Goal: Task Accomplishment & Management: Complete application form

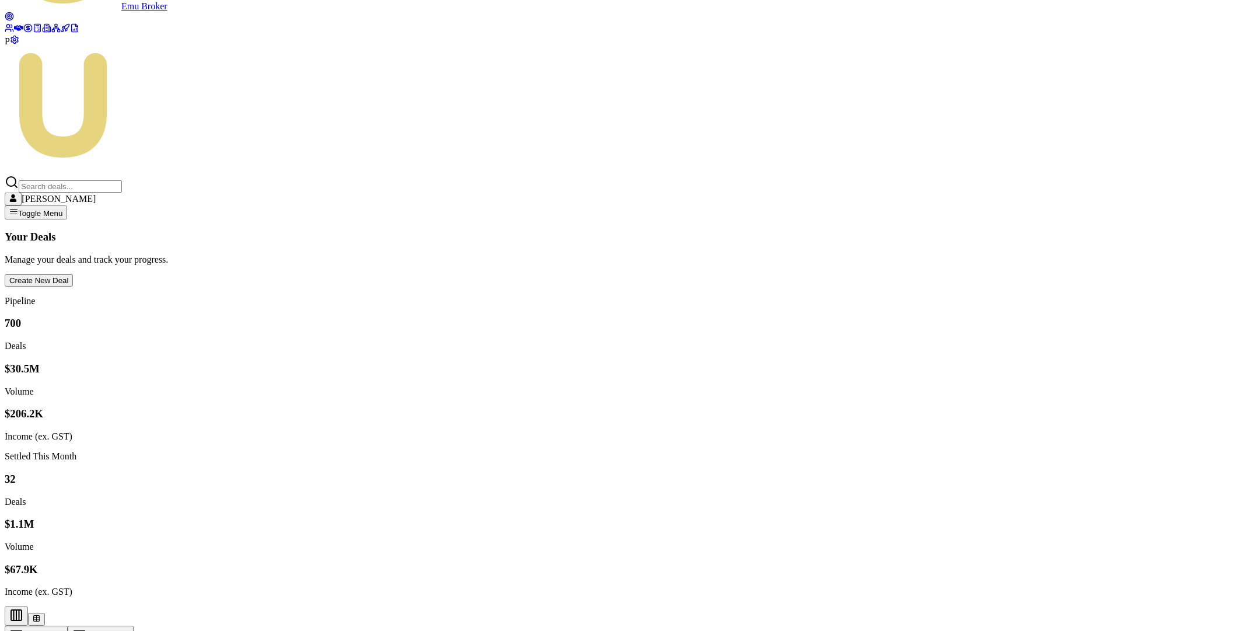
scroll to position [129, 0]
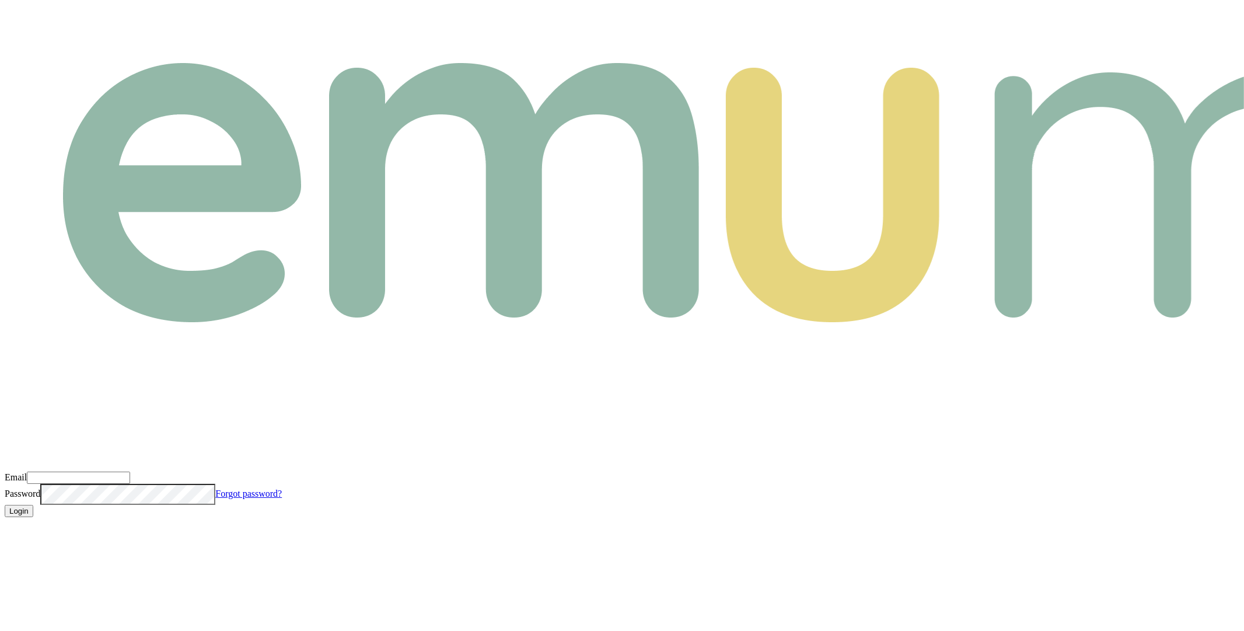
click at [130, 471] on input "Email" at bounding box center [78, 477] width 103 height 12
type input "m@emumoney.com.au"
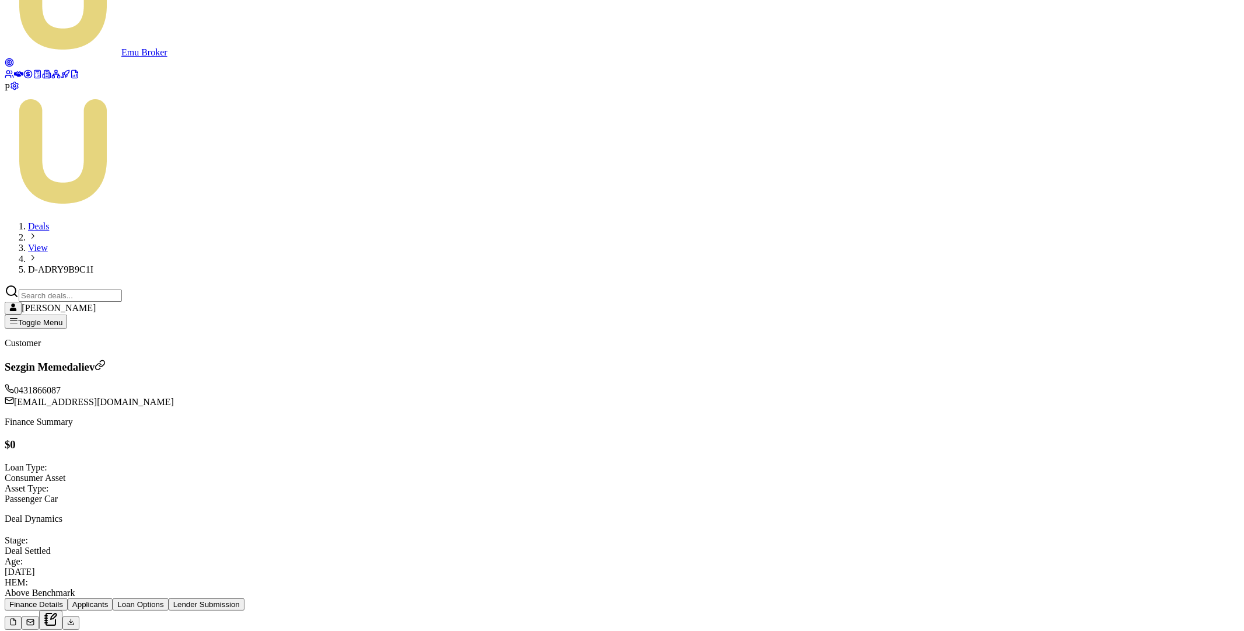
scroll to position [80, 0]
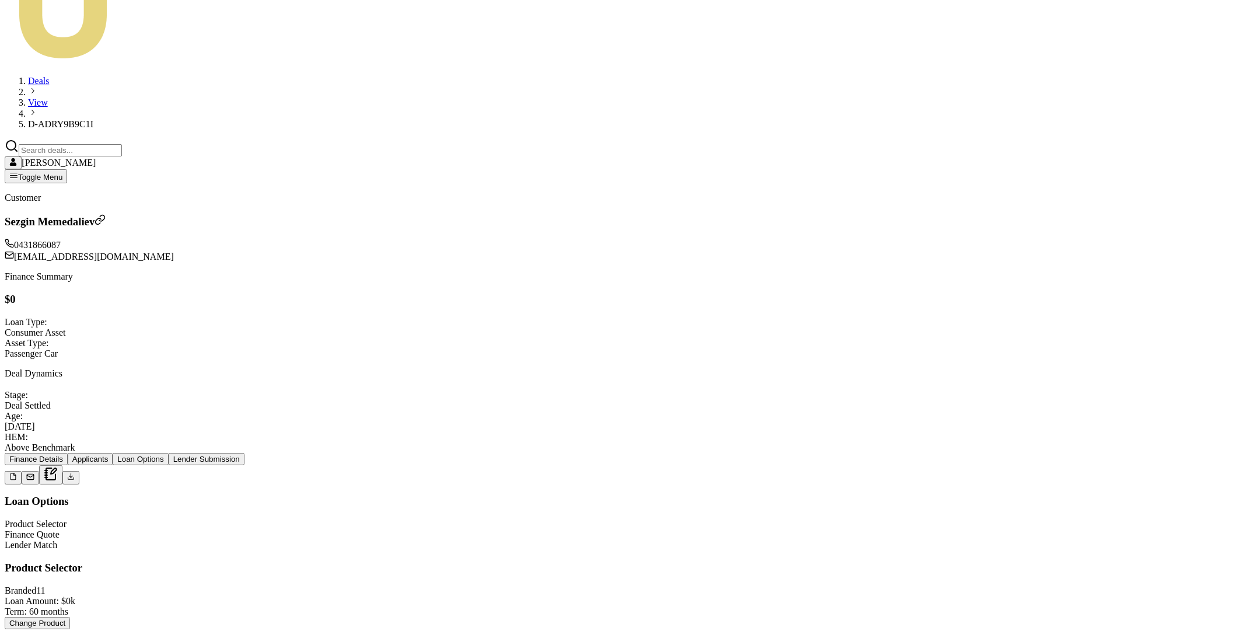
scroll to position [238, 0]
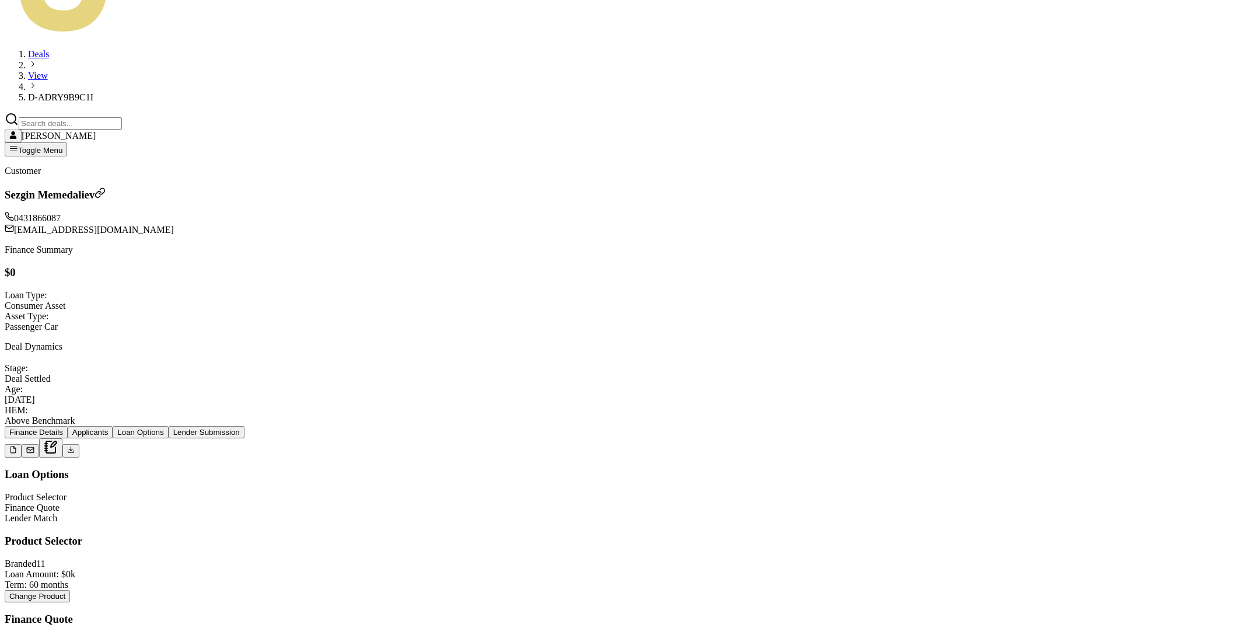
click at [872, 558] on div "Branded 1 1 Loan Amount: $0k Term: 60 months Change Product" at bounding box center [622, 580] width 1235 height 44
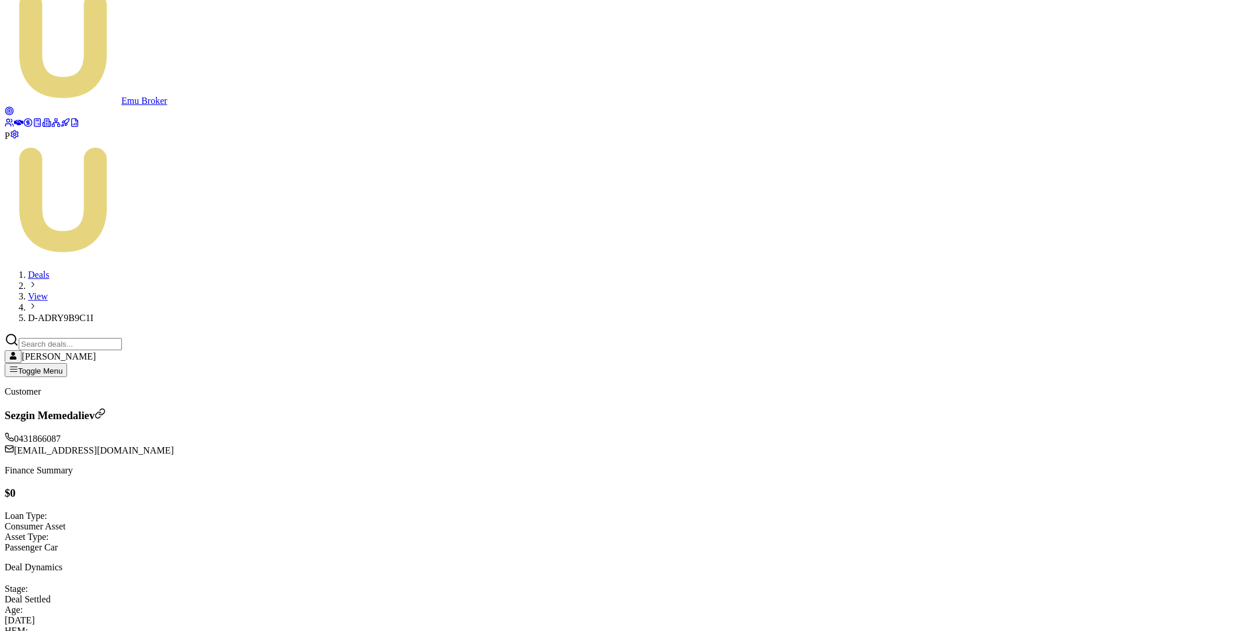
scroll to position [0, 0]
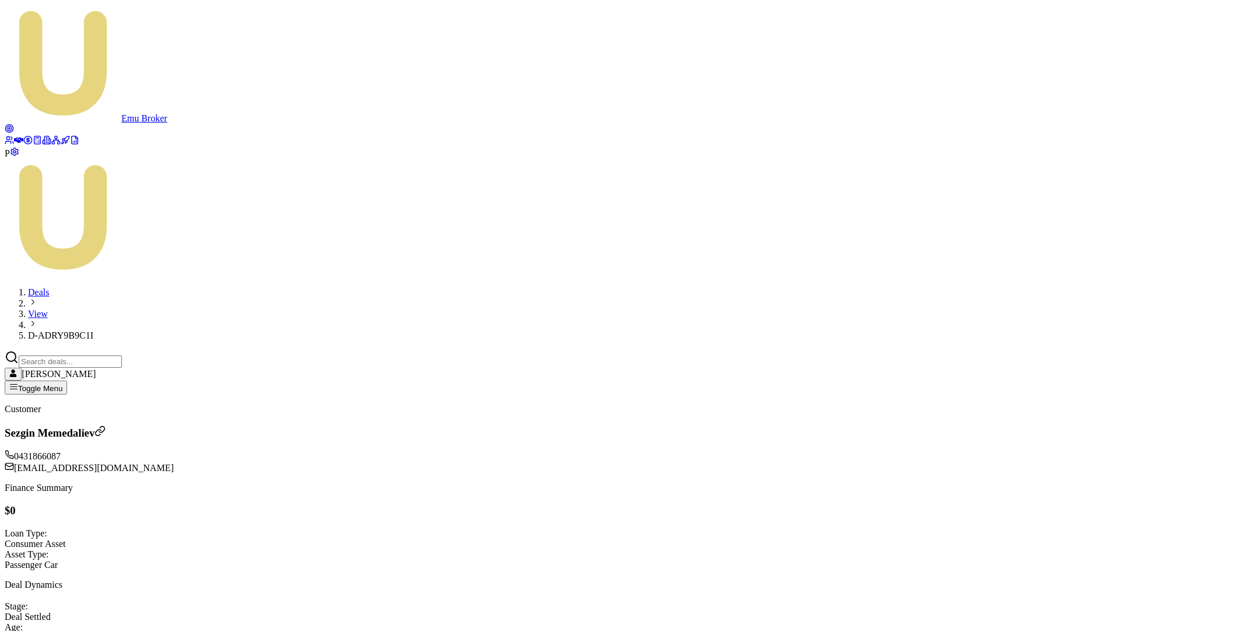
click at [93, 330] on span "D-ADRY9B9C1I" at bounding box center [60, 335] width 65 height 10
copy span "D-ADRY9B9C1I"
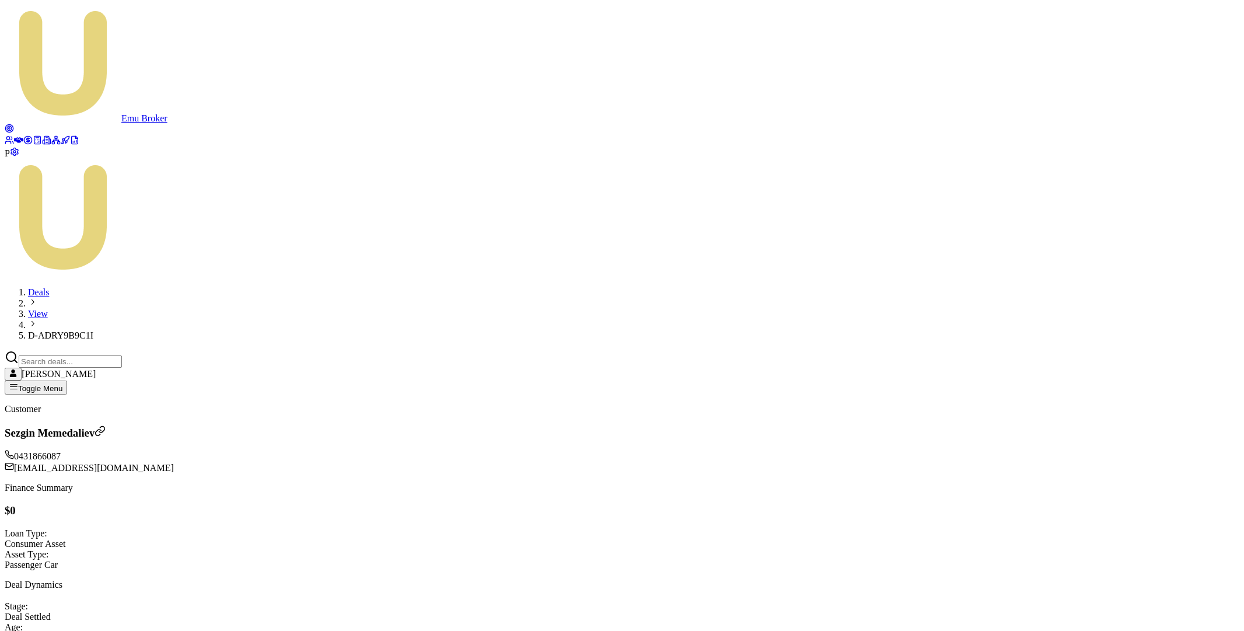
type input "2"
type input "$2.00"
type input "$0.11"
type input "23"
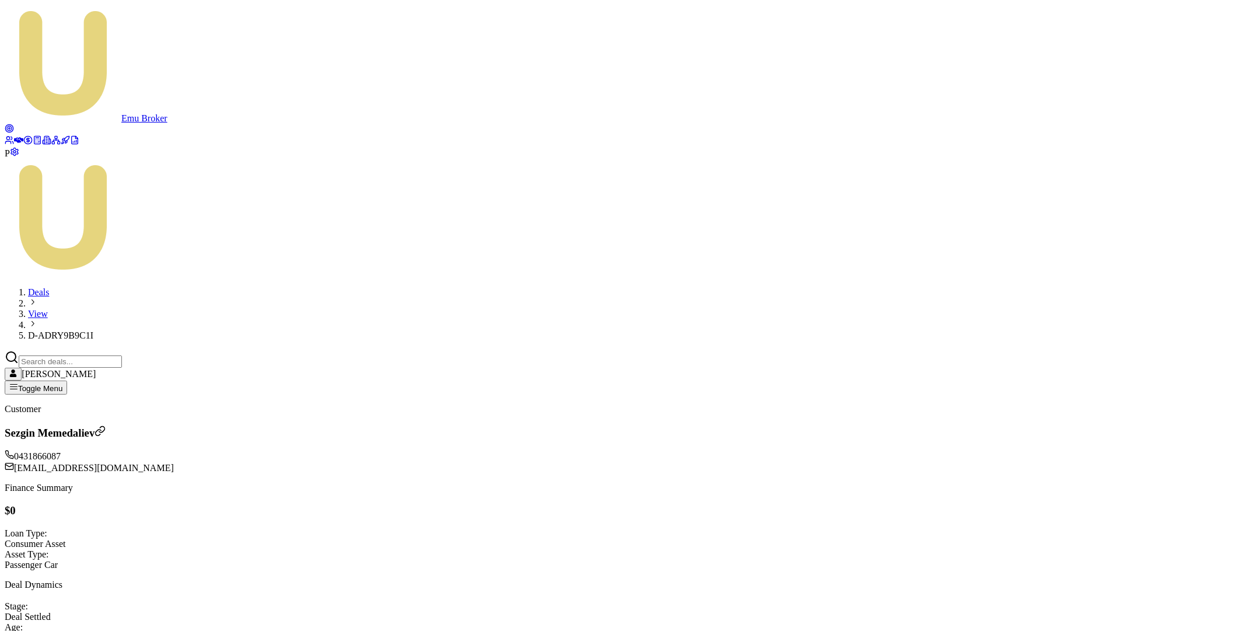
type input "$23.00"
type input "$1.24"
type input "230"
type input "$230.00"
type input "$12.42"
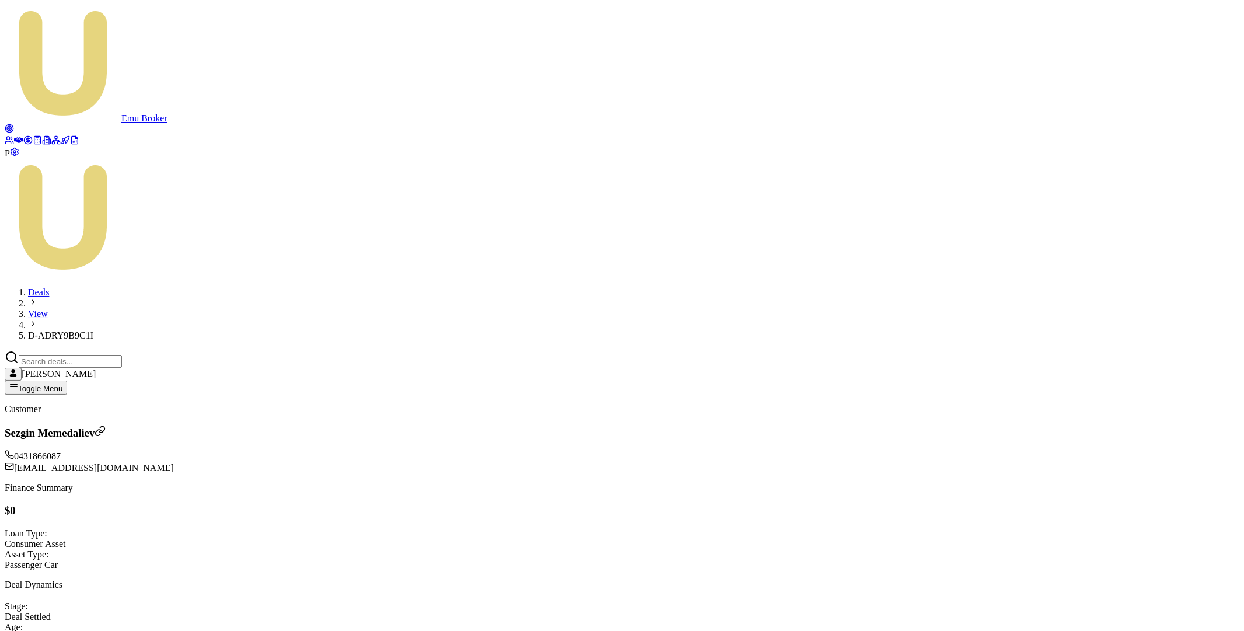
type input "2300"
type input "$2,300.00"
type input "$124.20"
type input "23000"
type input "$23,000.00"
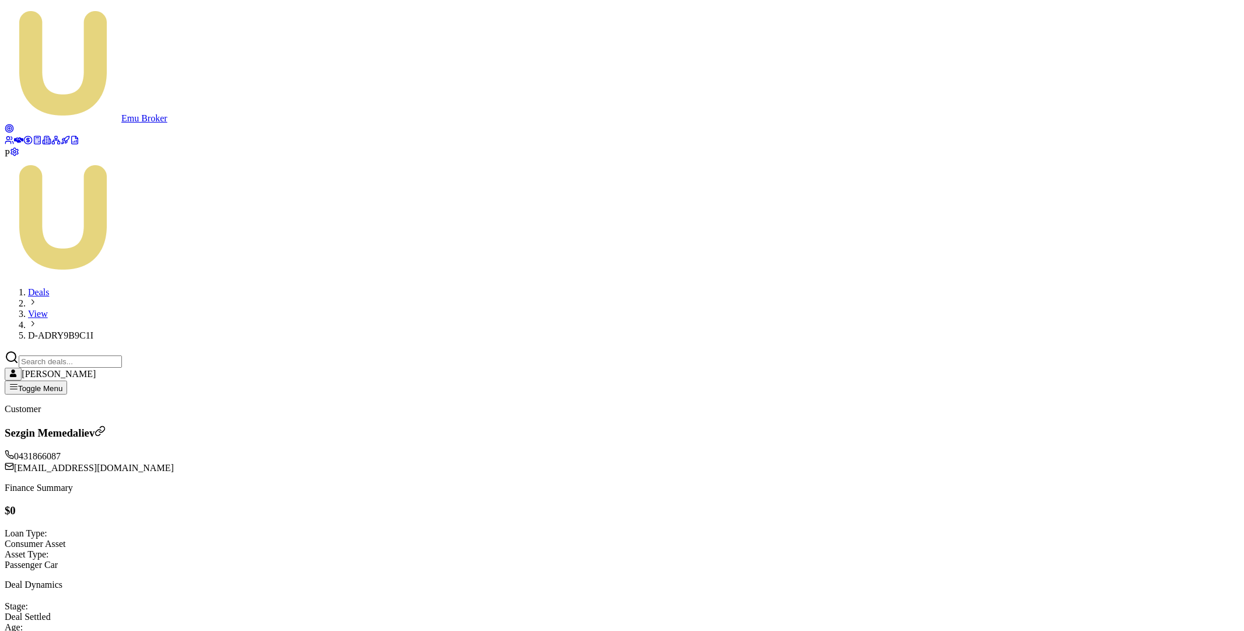
type input "$1,242.00"
type input "$23,000.00"
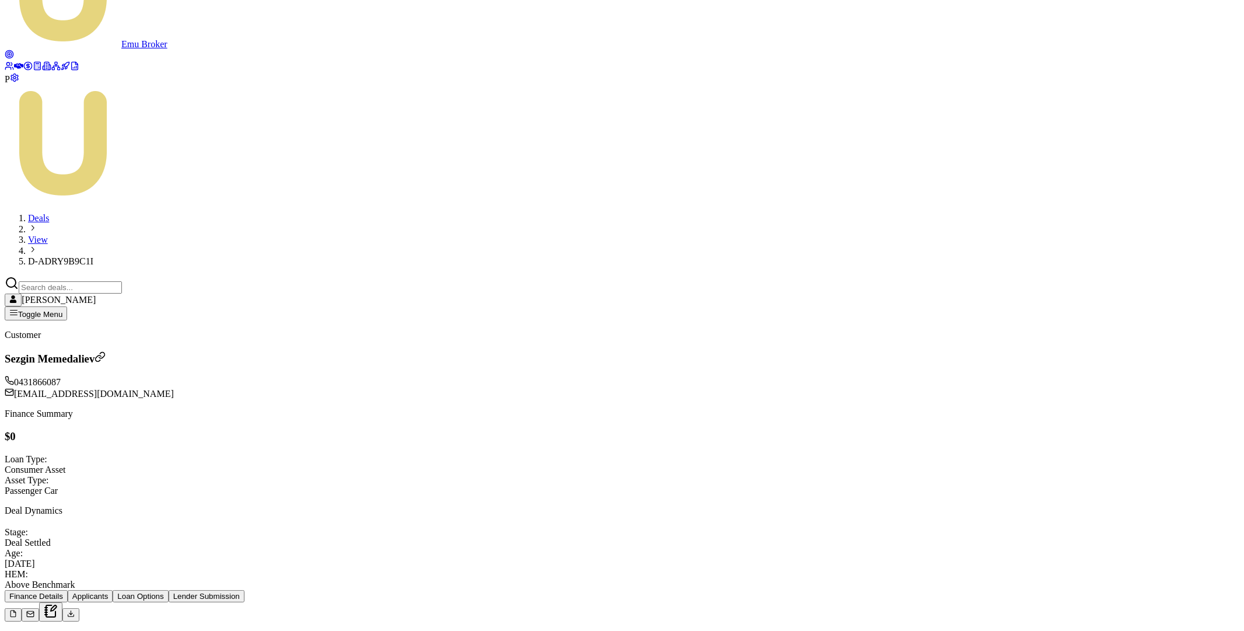
scroll to position [114, 0]
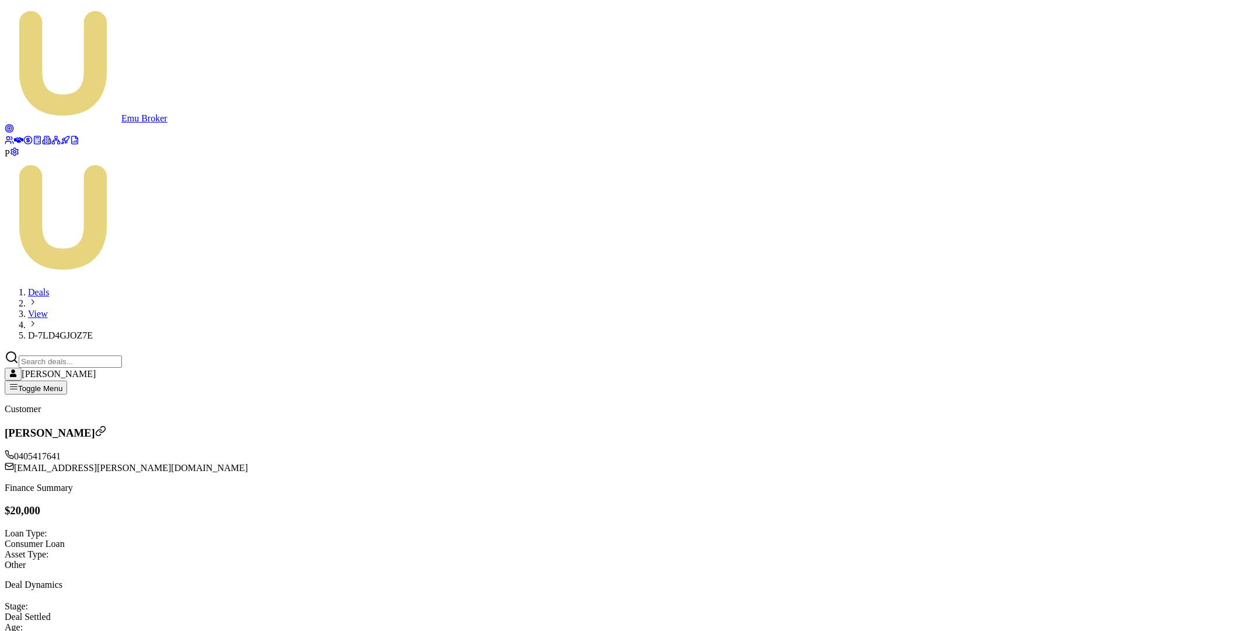
click at [93, 330] on span "D-7LD4GJOZ7E" at bounding box center [60, 335] width 65 height 10
copy span "D-7LD4GJOZ7E"
